Goal: Task Accomplishment & Management: Use online tool/utility

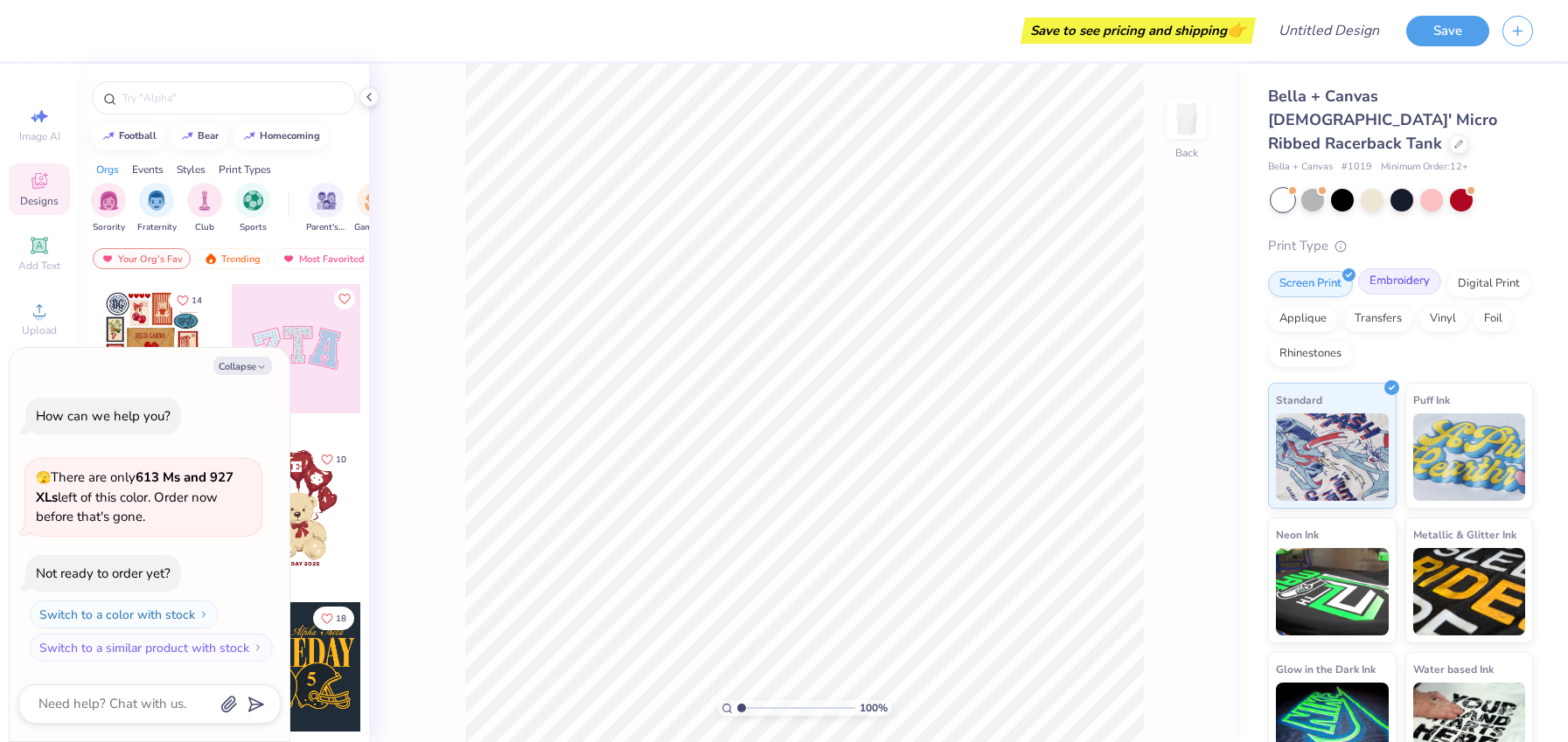
click at [1386, 269] on div "Embroidery" at bounding box center [1400, 282] width 83 height 26
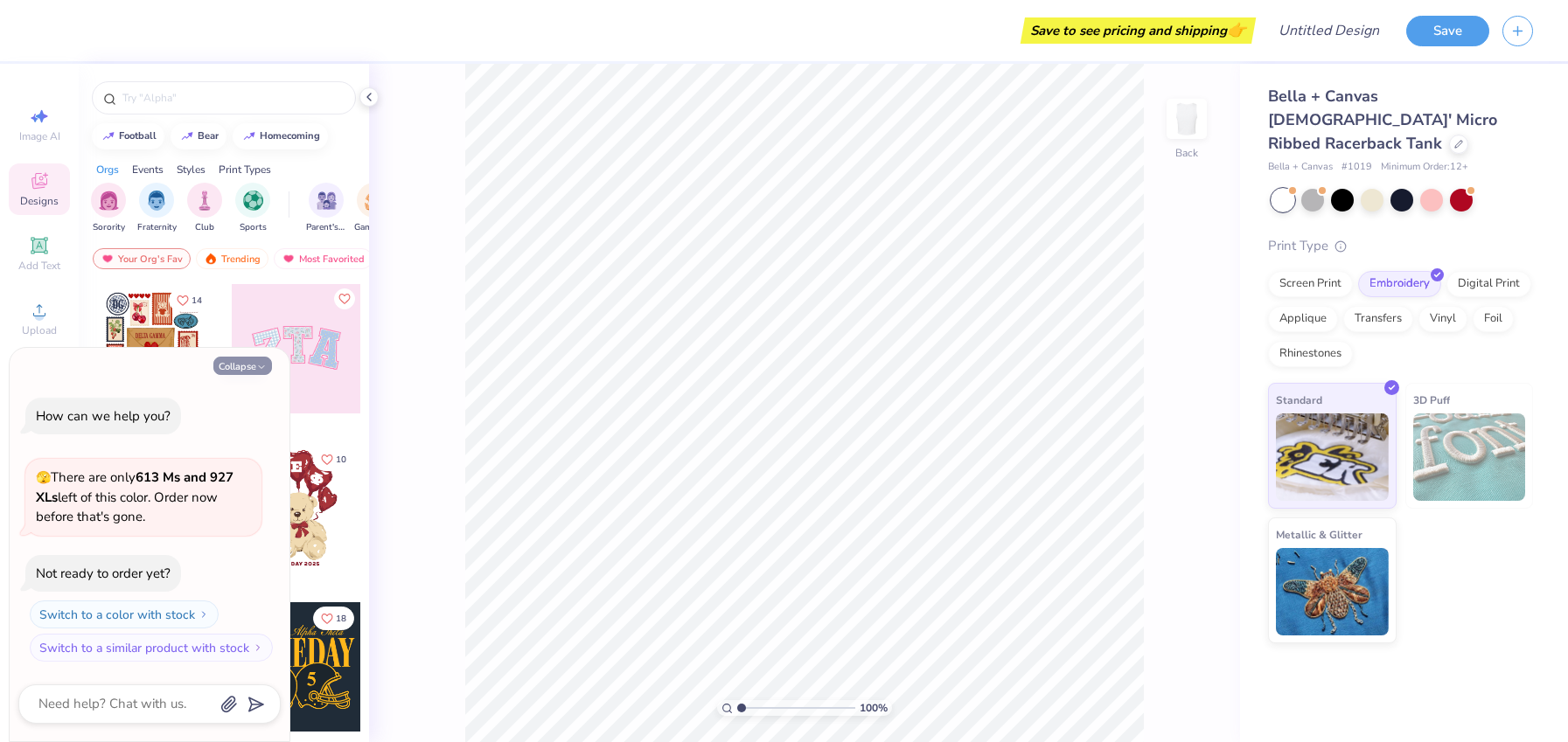
click at [247, 365] on button "Collapse" at bounding box center [242, 366] width 58 height 19
type textarea "x"
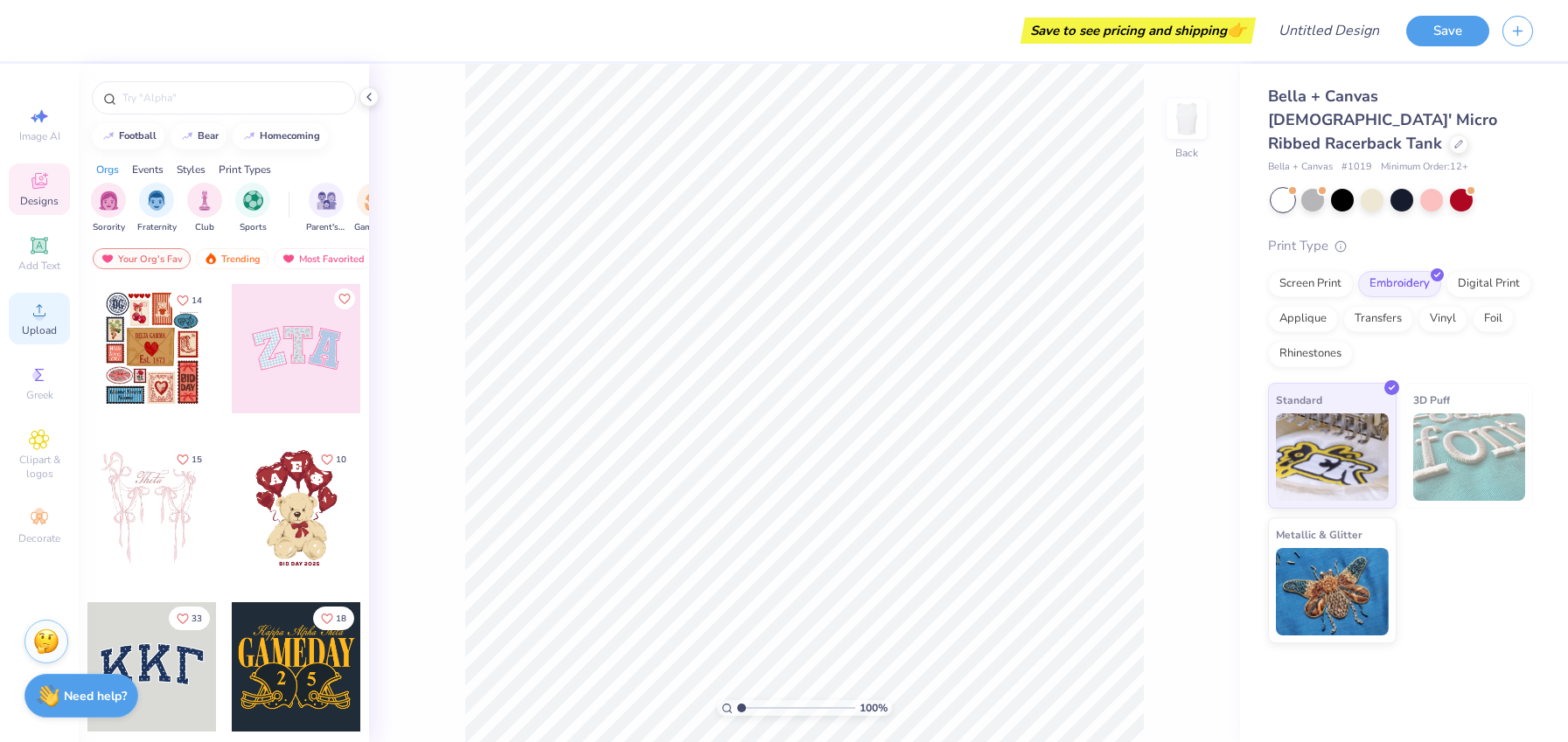
click at [35, 333] on span "Upload" at bounding box center [39, 330] width 35 height 14
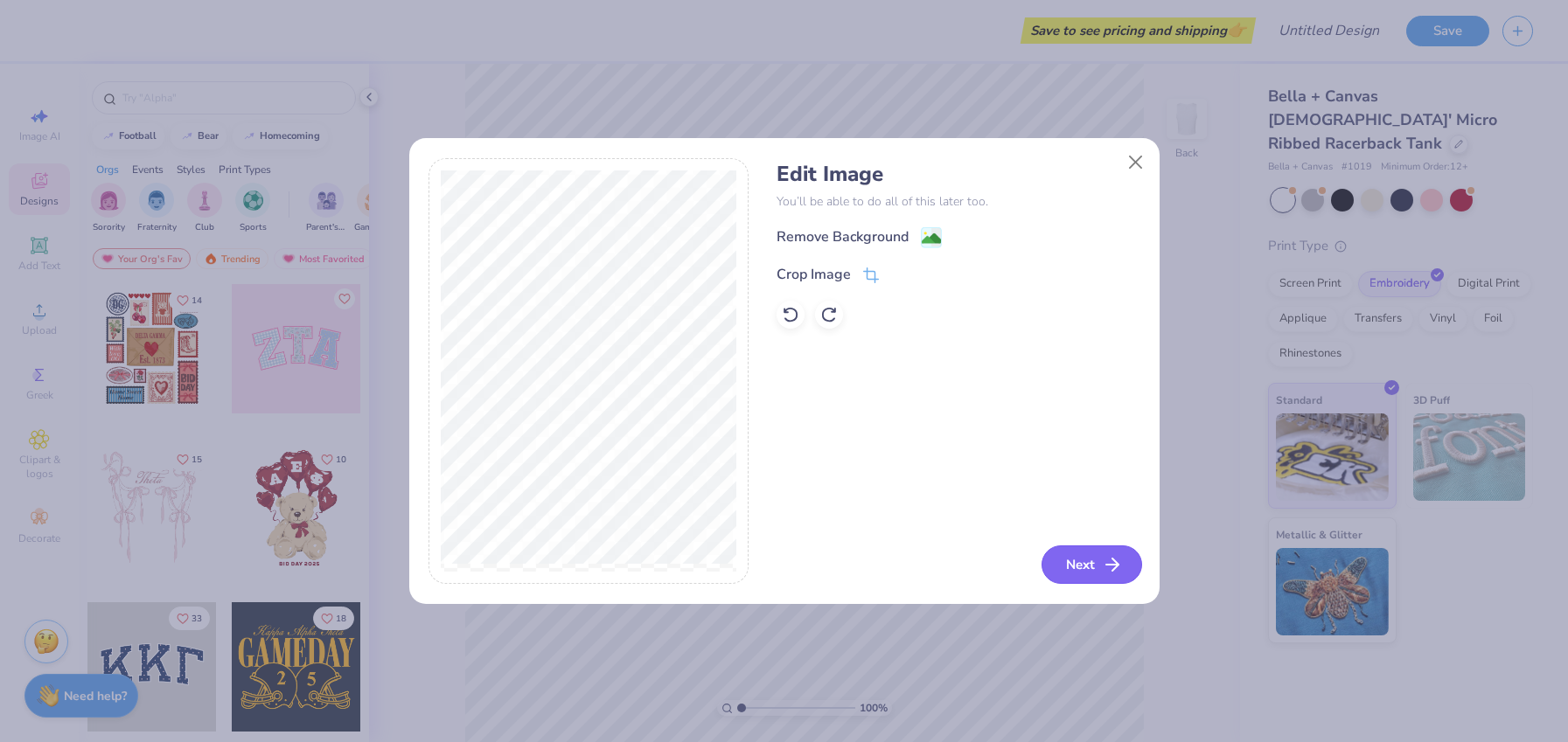
click at [1091, 564] on button "Next" at bounding box center [1092, 564] width 101 height 39
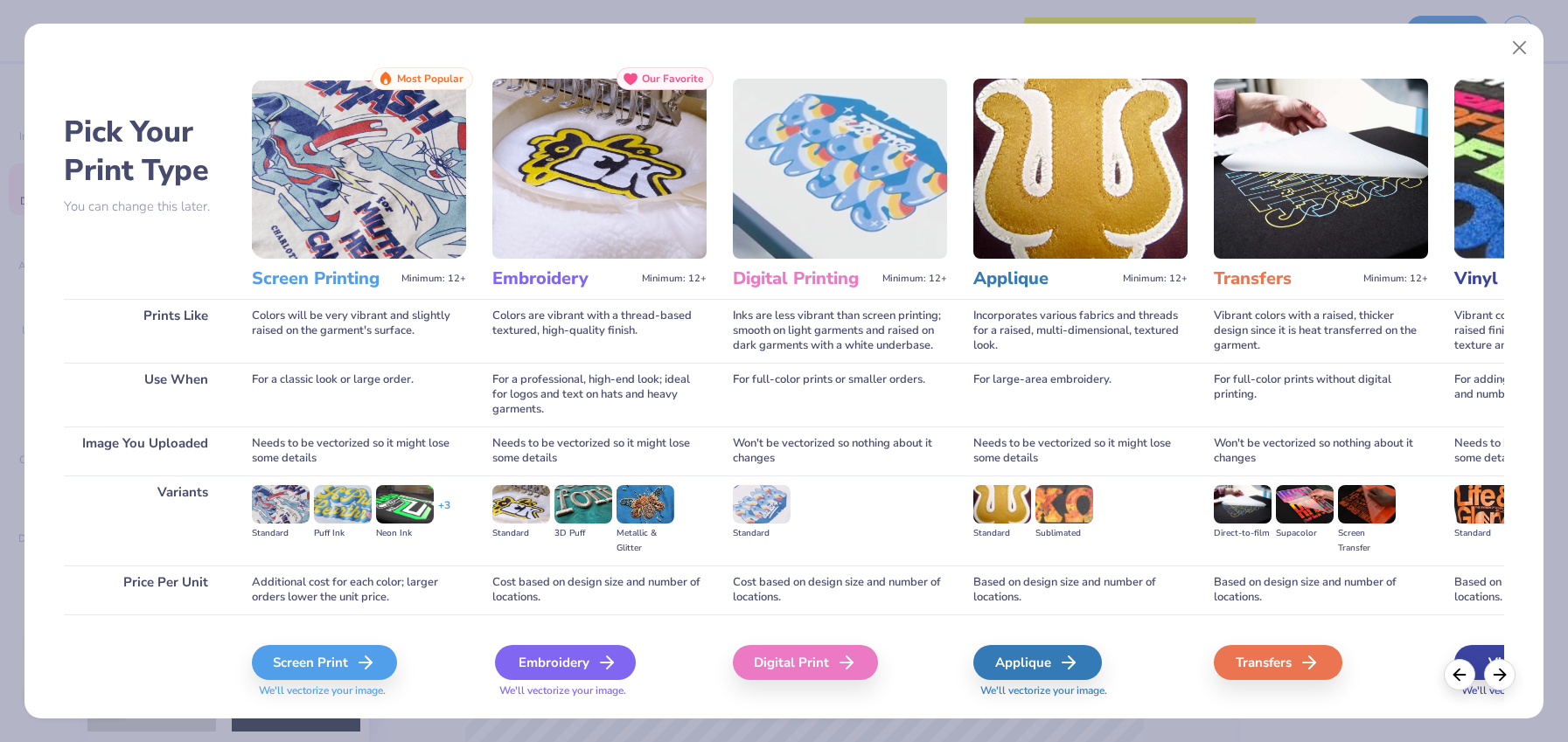
click at [589, 653] on div "Embroidery" at bounding box center [566, 662] width 141 height 35
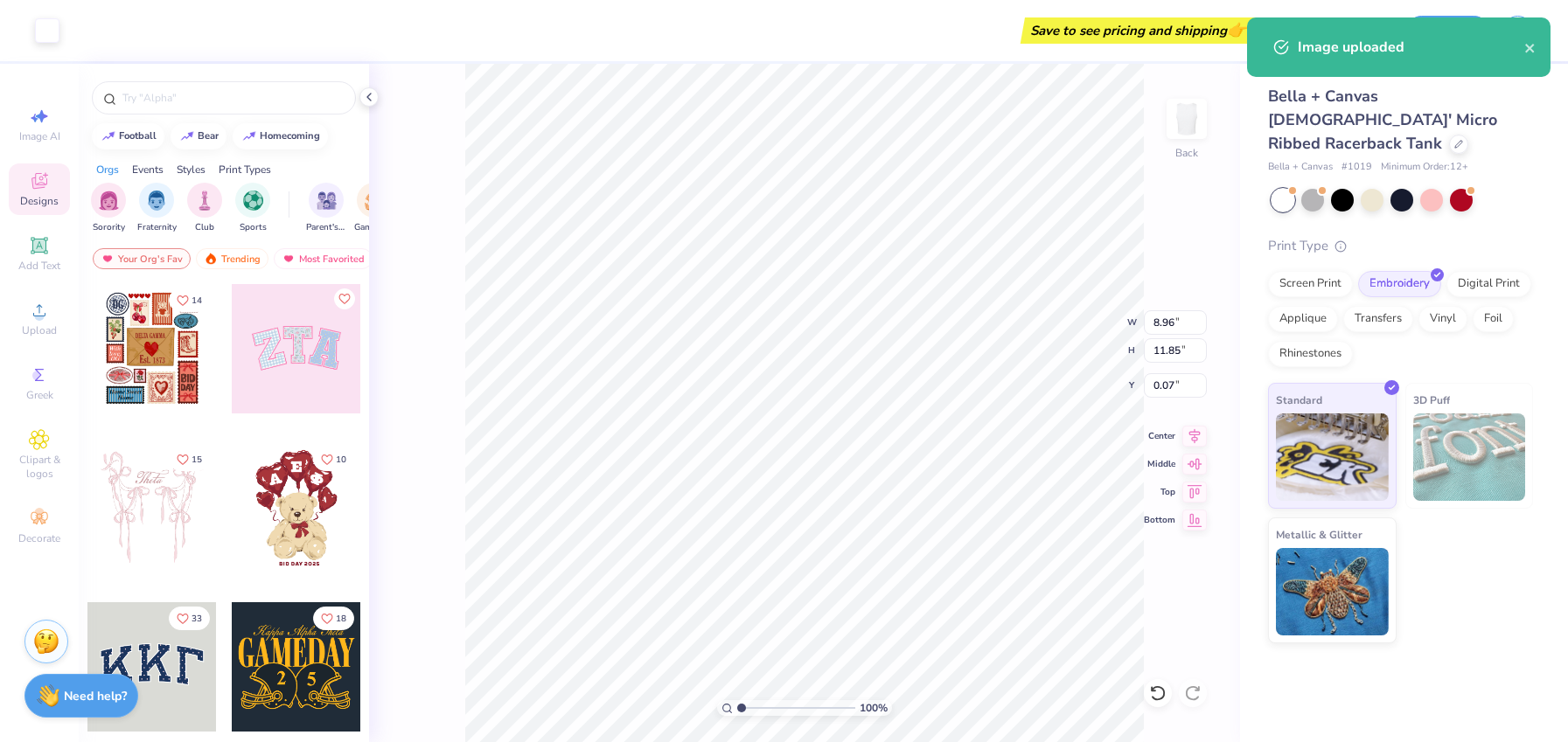
type input "1.56"
type input "2.06"
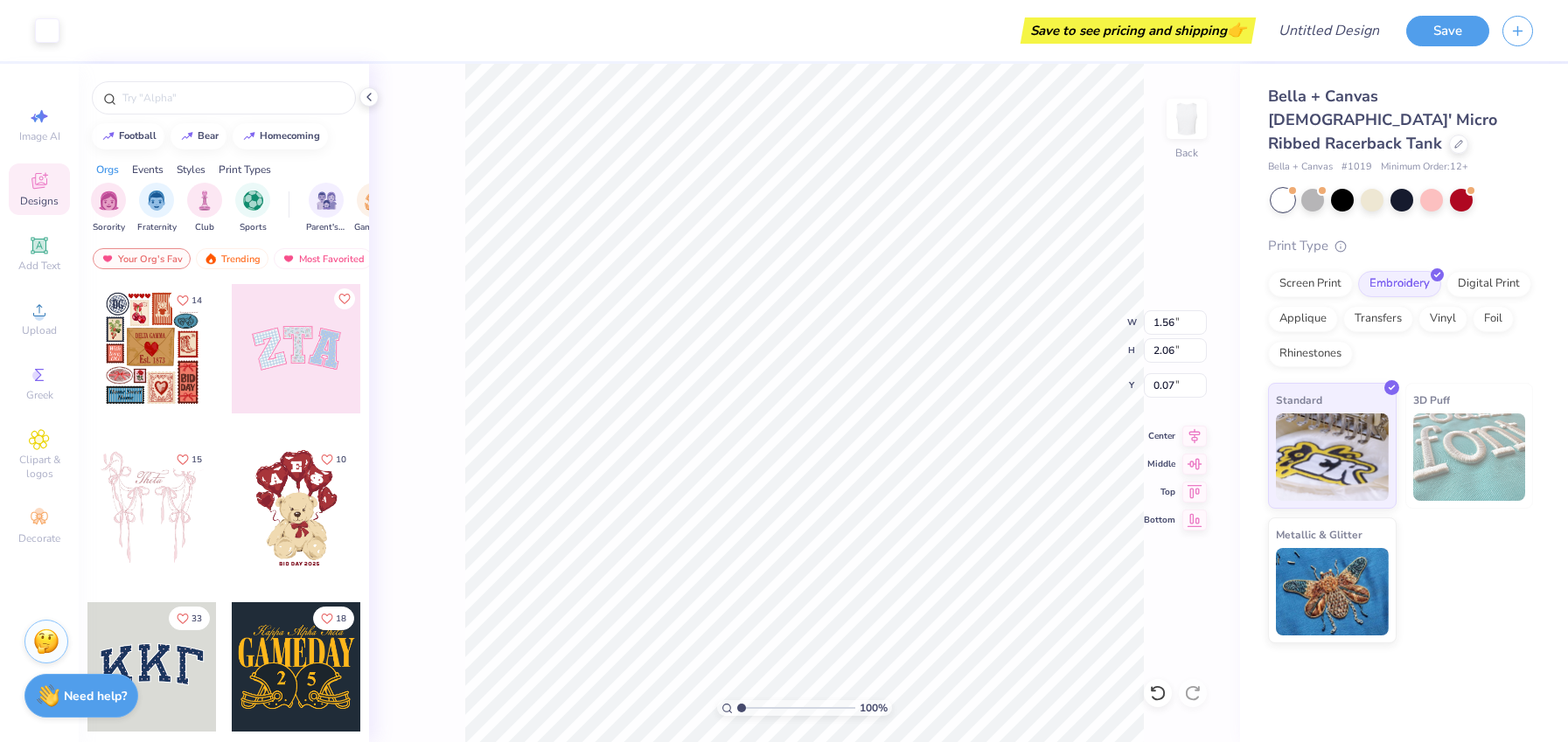
type input "1.16"
type input "1.53"
type input "0.38"
click at [1426, 187] on div at bounding box center [1432, 198] width 23 height 23
click at [1365, 187] on div at bounding box center [1373, 198] width 23 height 23
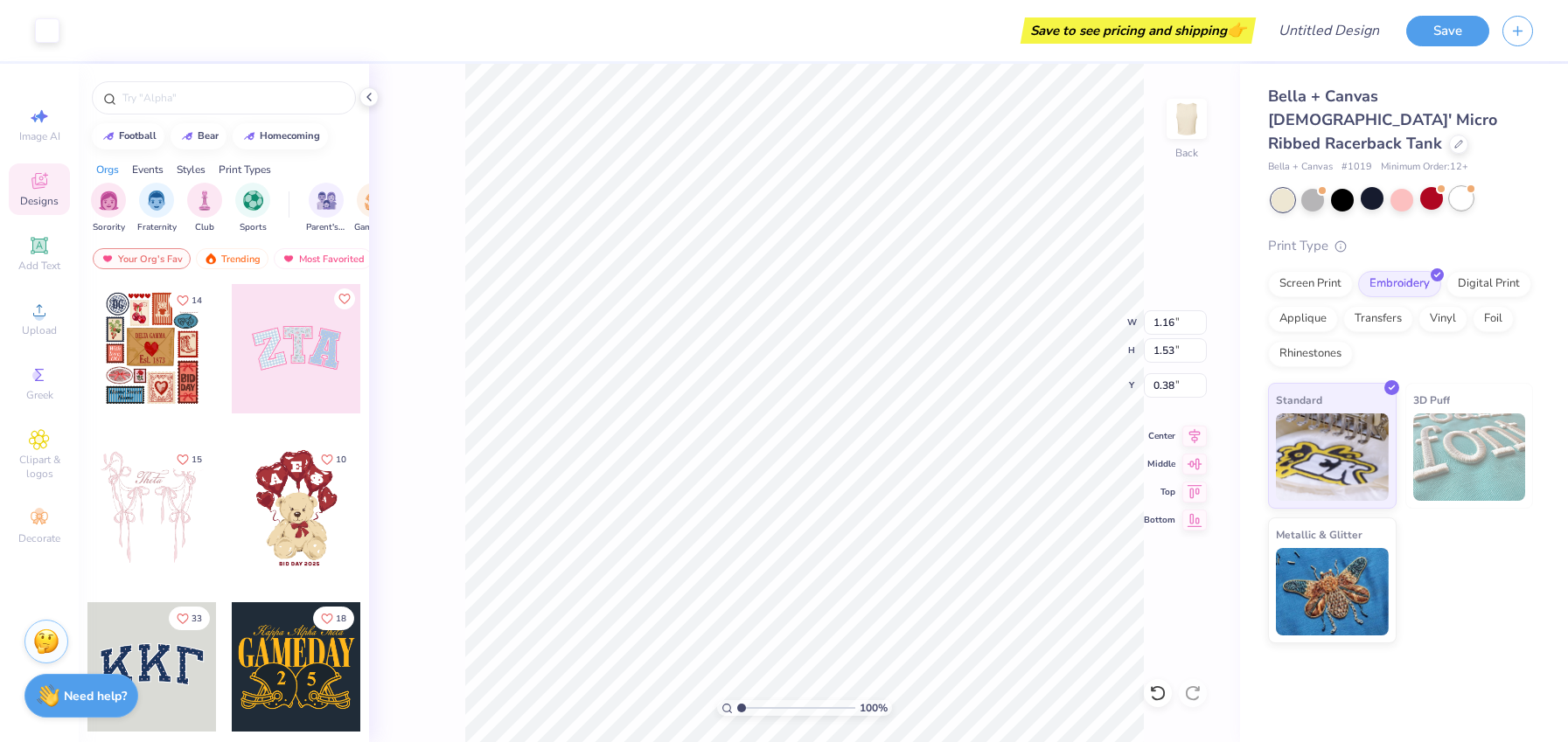
click at [1457, 187] on div at bounding box center [1462, 198] width 23 height 23
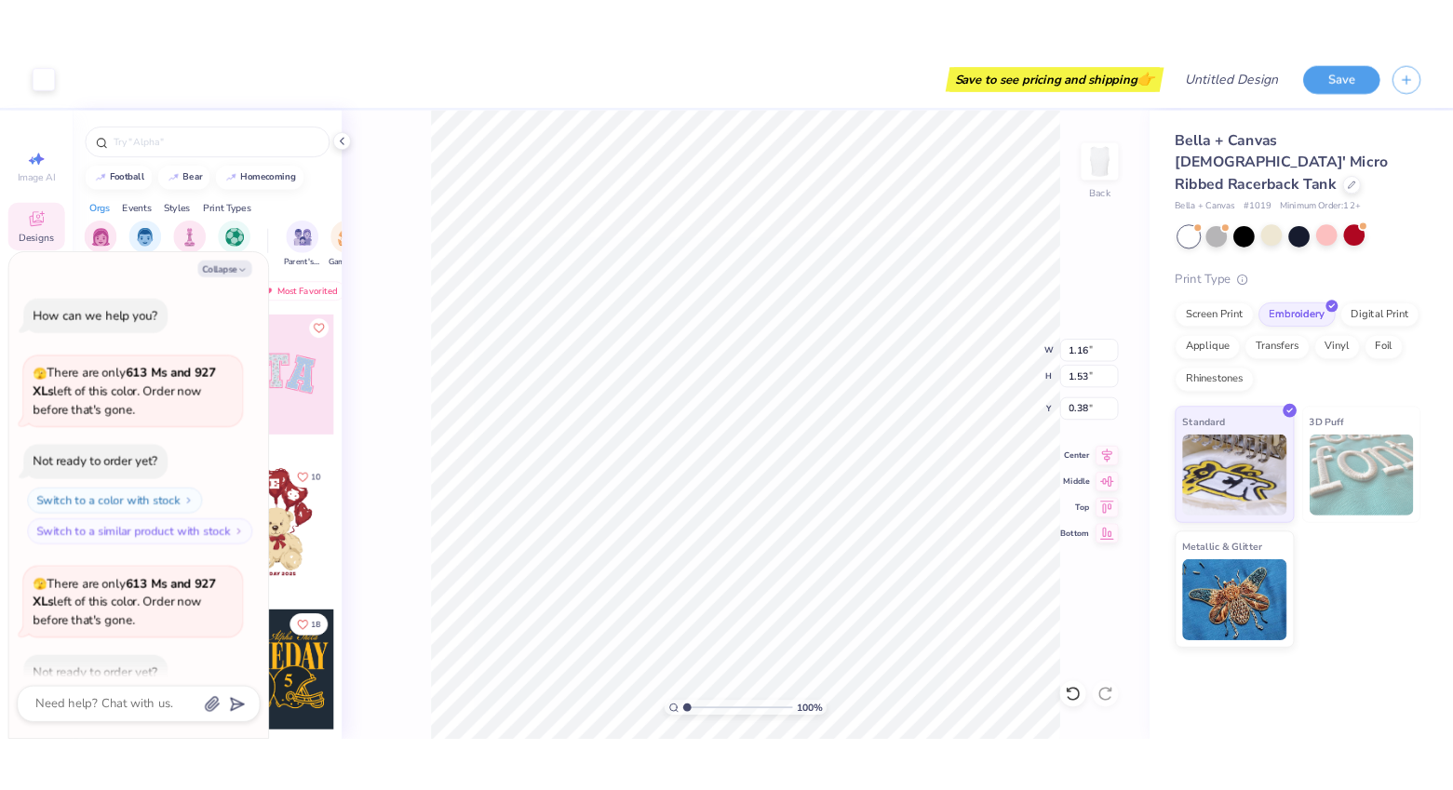
scroll to position [103, 0]
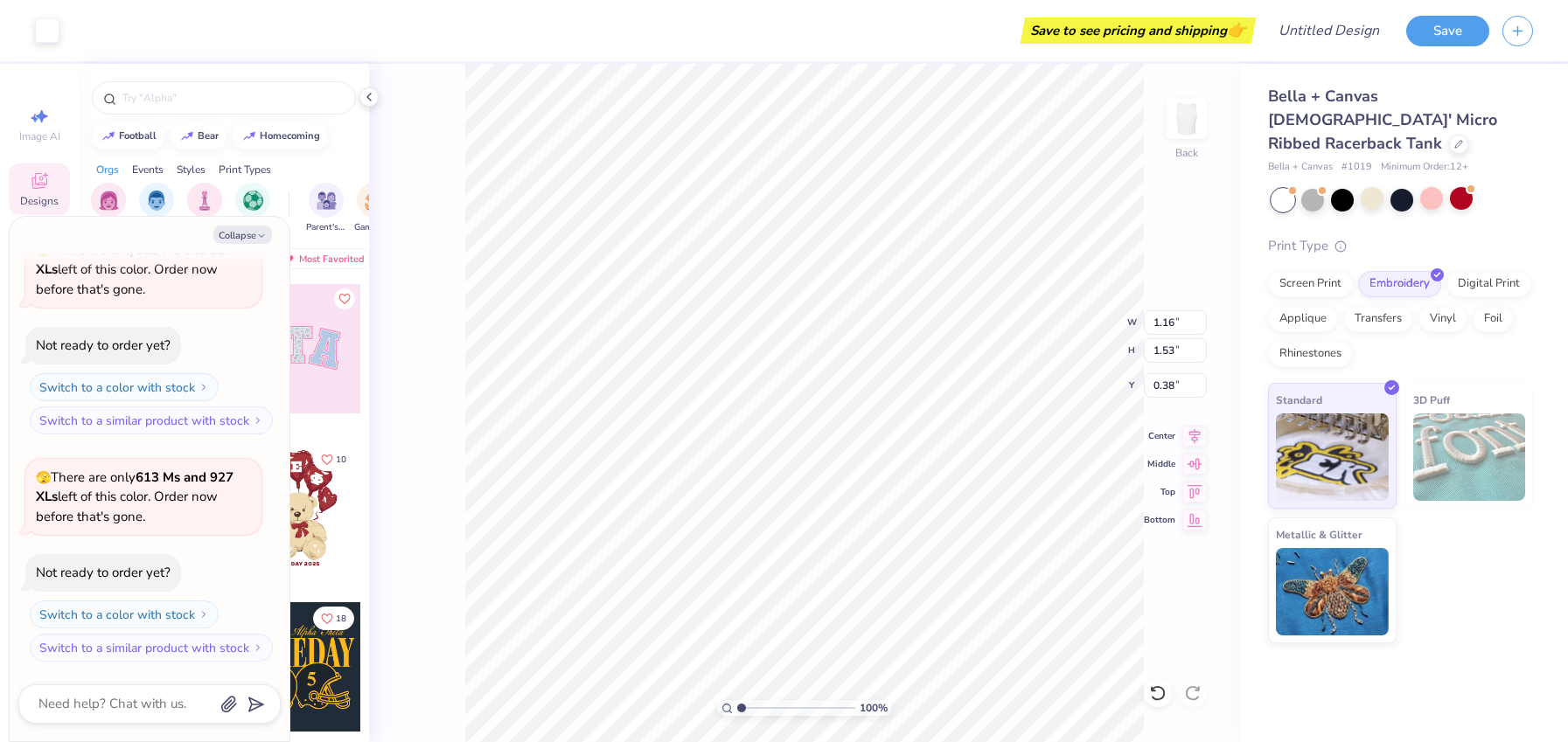
type textarea "x"
type input "0.47"
click at [254, 226] on button "Collapse" at bounding box center [242, 235] width 58 height 19
type textarea "x"
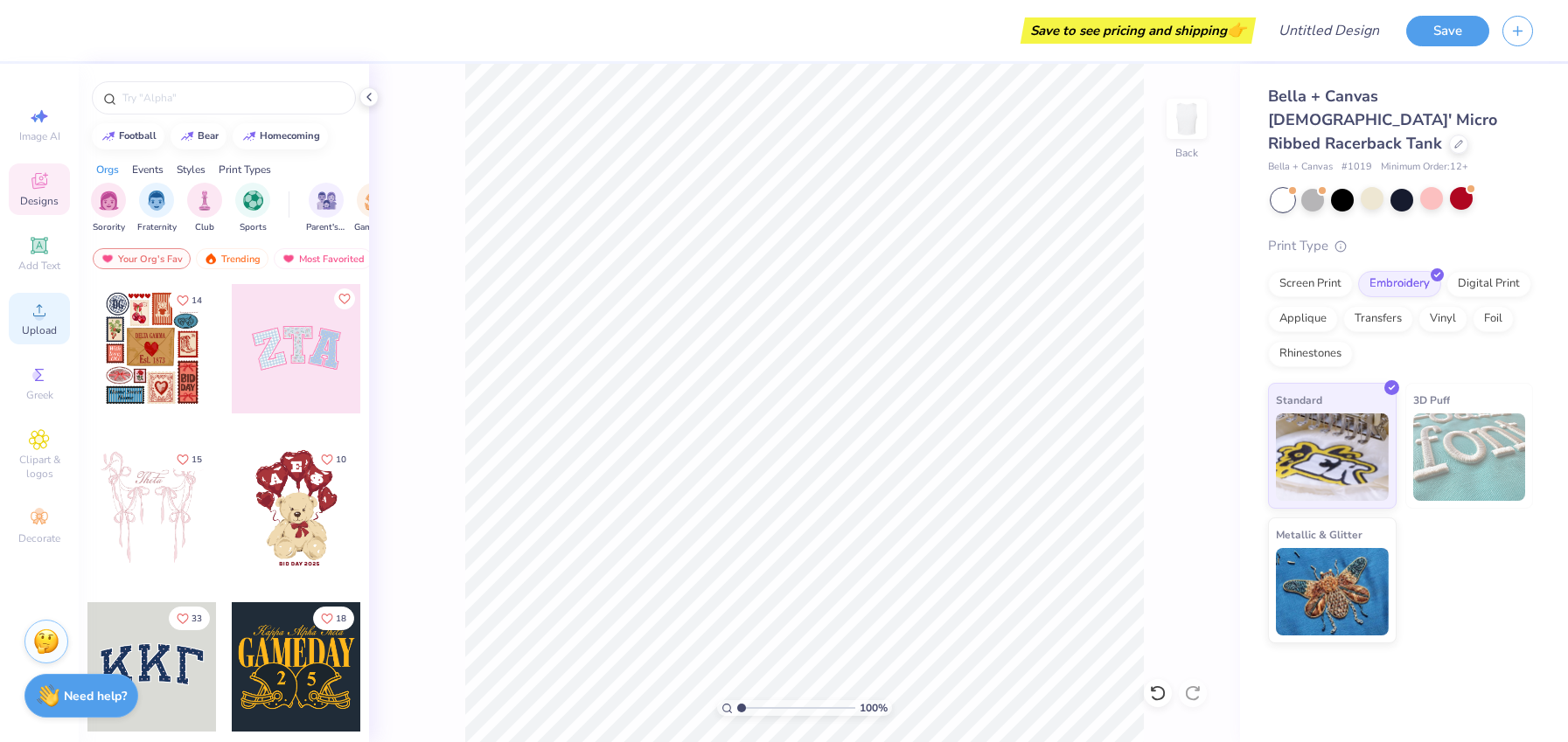
click at [32, 304] on icon at bounding box center [39, 310] width 21 height 21
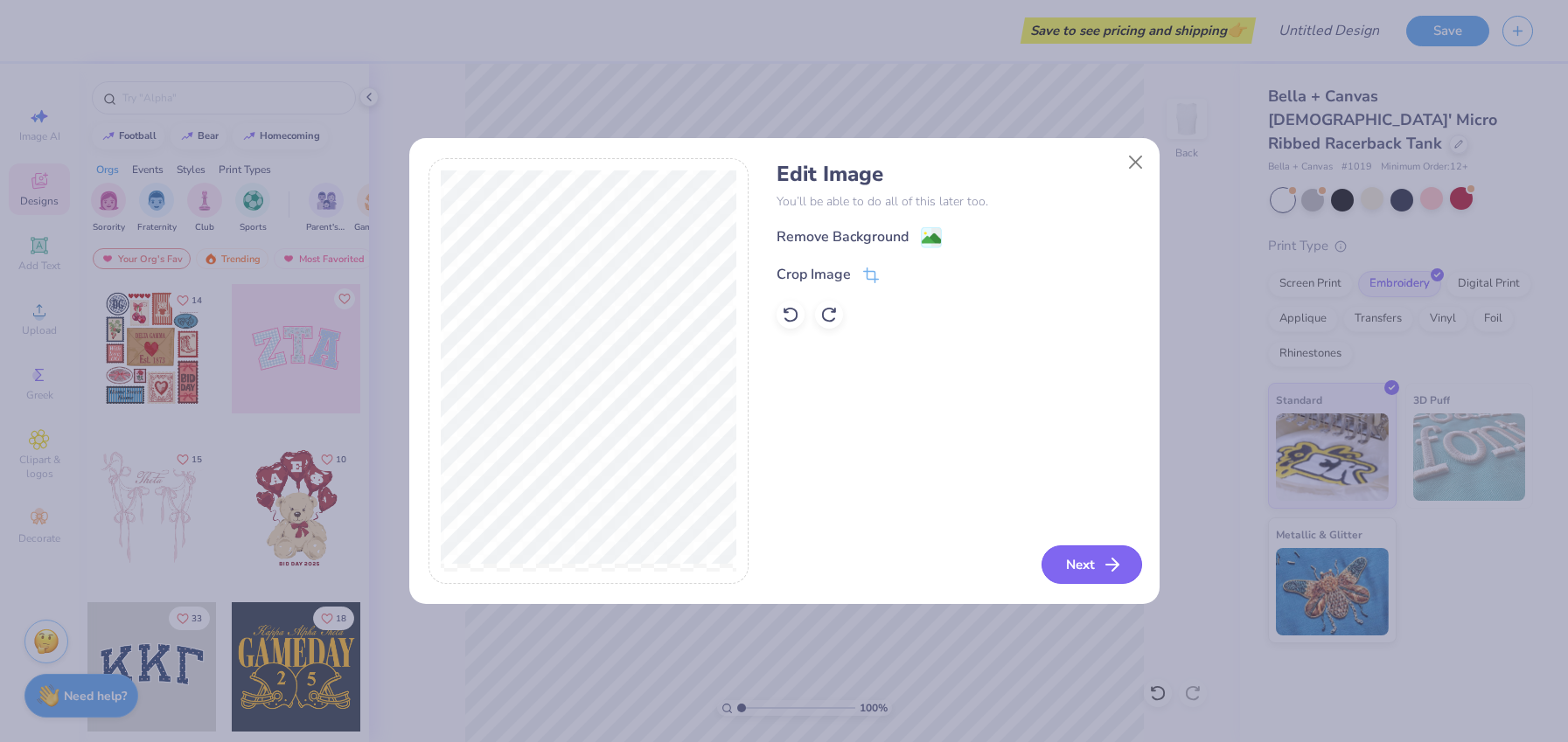
click at [1109, 573] on icon "button" at bounding box center [1112, 564] width 21 height 21
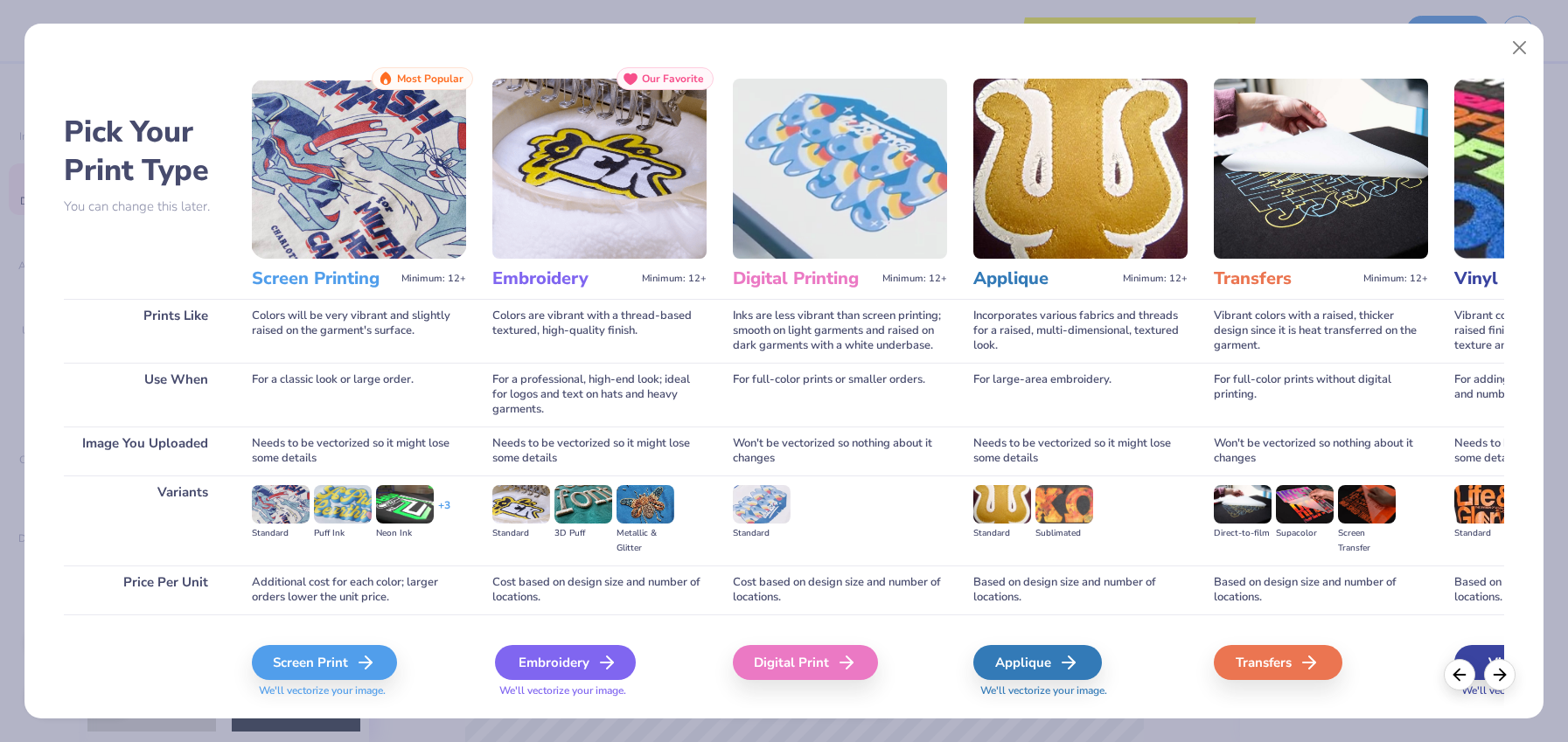
click at [596, 651] on div "Embroidery" at bounding box center [566, 662] width 141 height 35
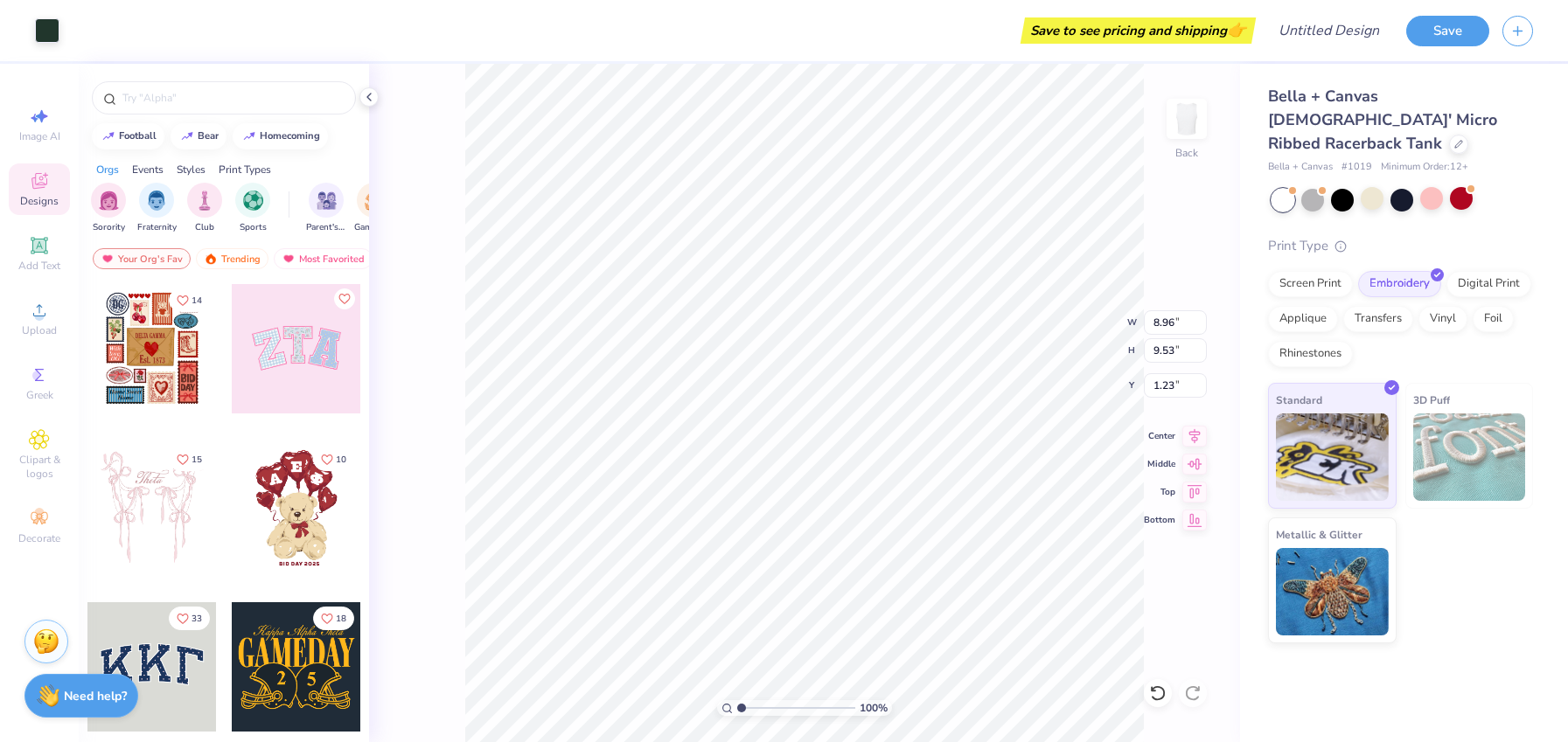
type input "1.53"
type input "1.63"
type input "0.37"
click at [36, 314] on circle at bounding box center [39, 316] width 9 height 9
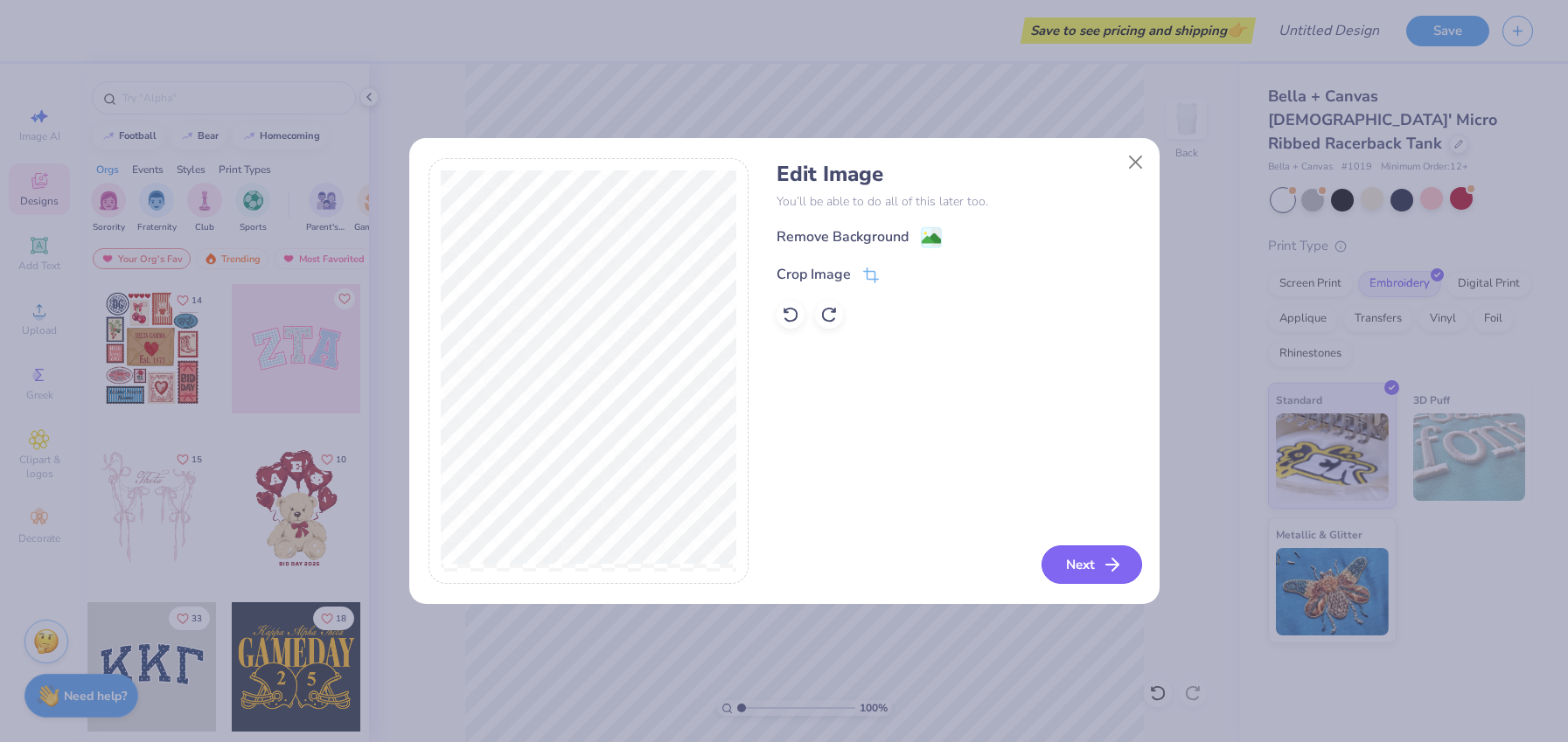
click at [1067, 564] on button "Next" at bounding box center [1092, 564] width 101 height 39
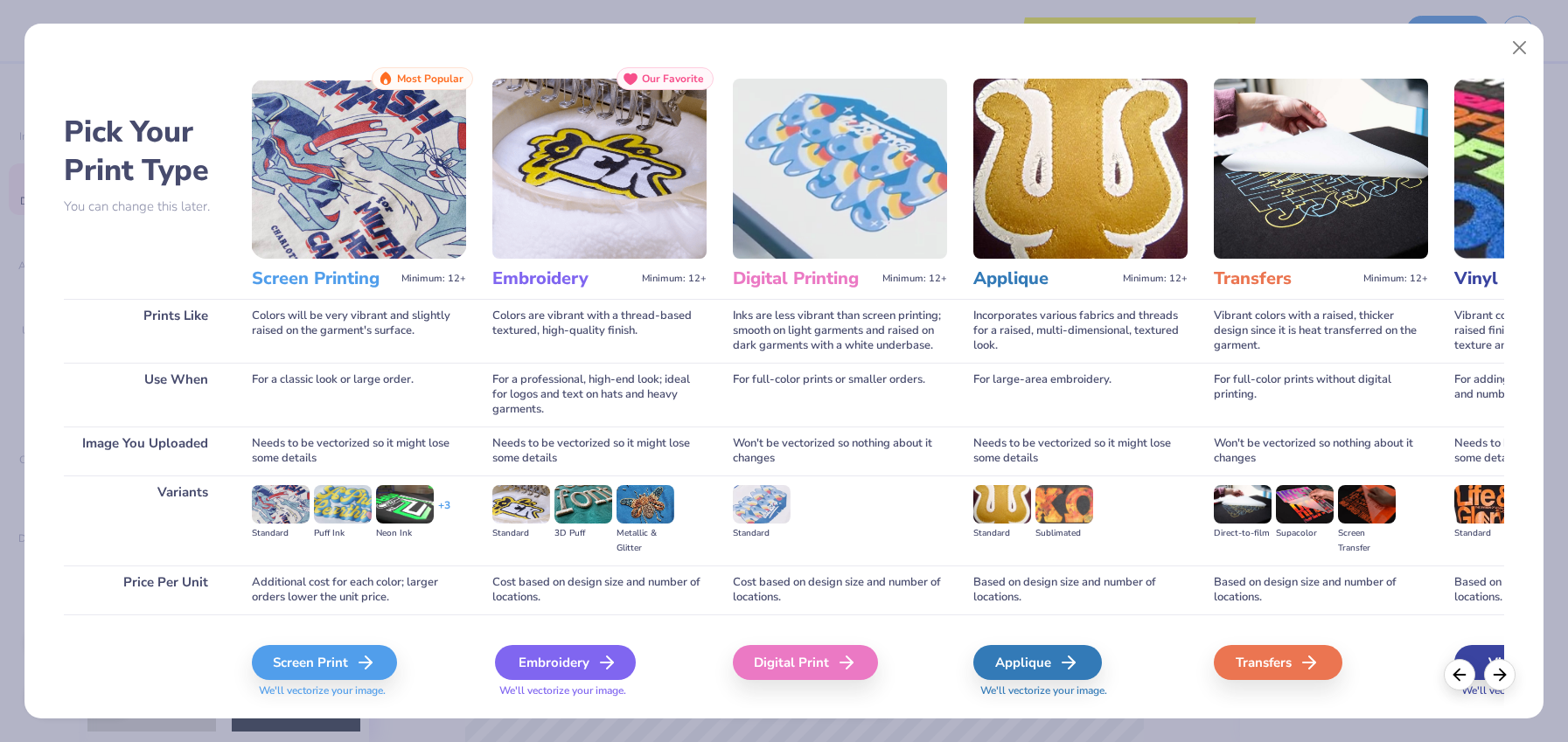
click at [572, 670] on div "Embroidery" at bounding box center [566, 662] width 141 height 35
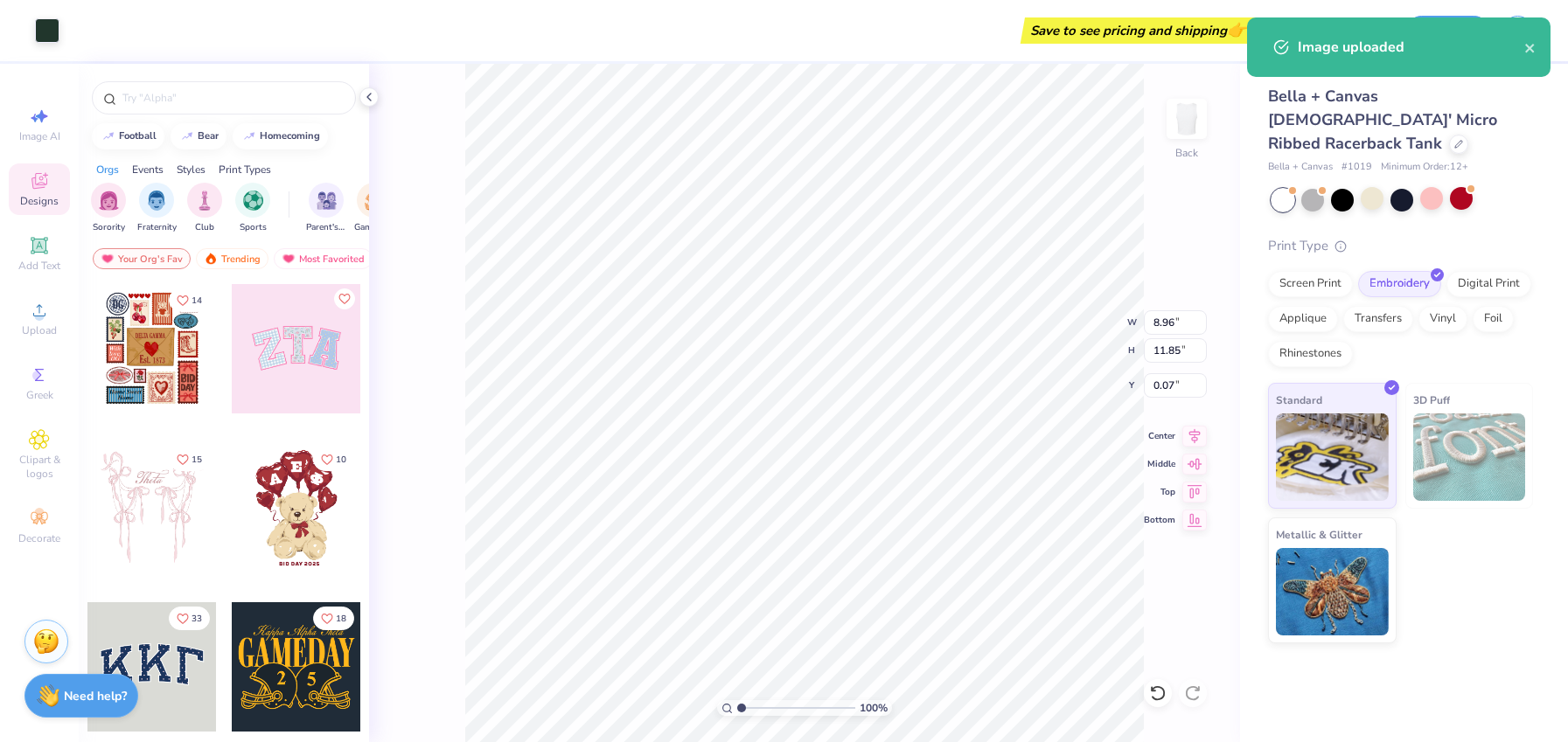
type input "2.49"
type input "3.29"
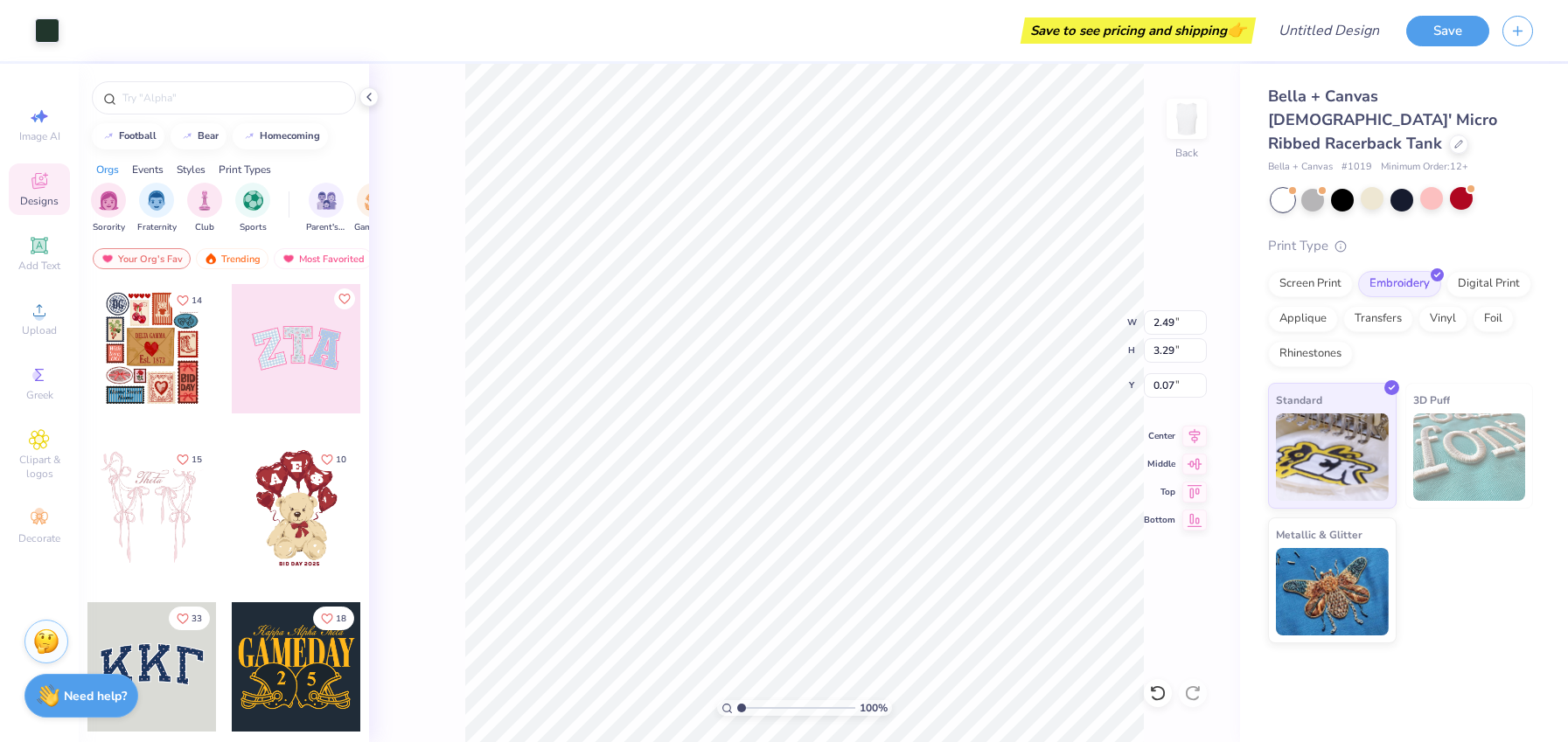
type input "1.12"
type input "1.49"
type input "0.40"
